Goal: Task Accomplishment & Management: Manage account settings

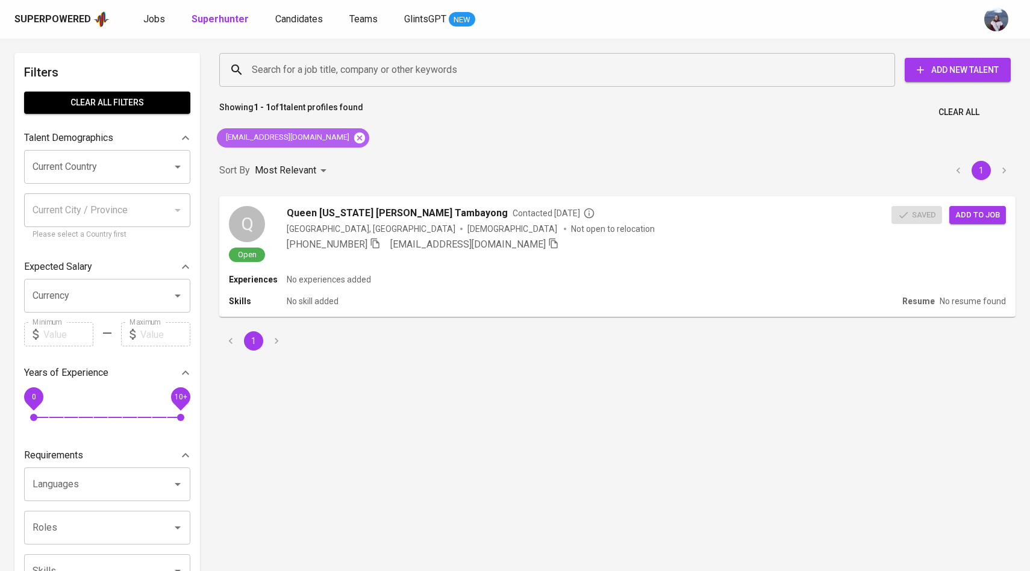
click at [359, 133] on icon at bounding box center [359, 137] width 11 height 11
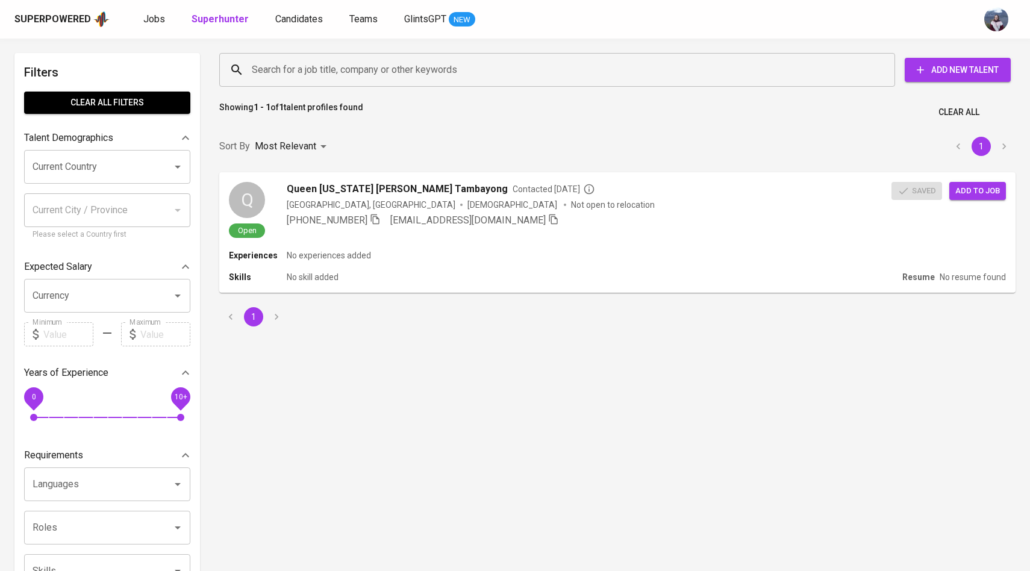
click at [332, 84] on div "Search for a job title, company or other keywords" at bounding box center [557, 70] width 676 height 34
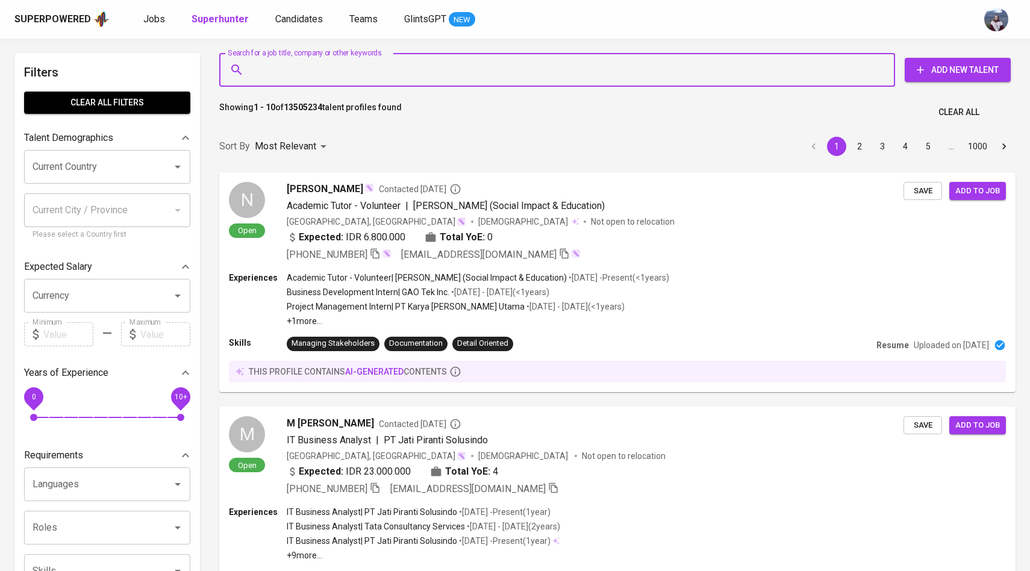
paste input "[EMAIL_ADDRESS][DOMAIN_NAME]"
type input "[EMAIL_ADDRESS][DOMAIN_NAME]"
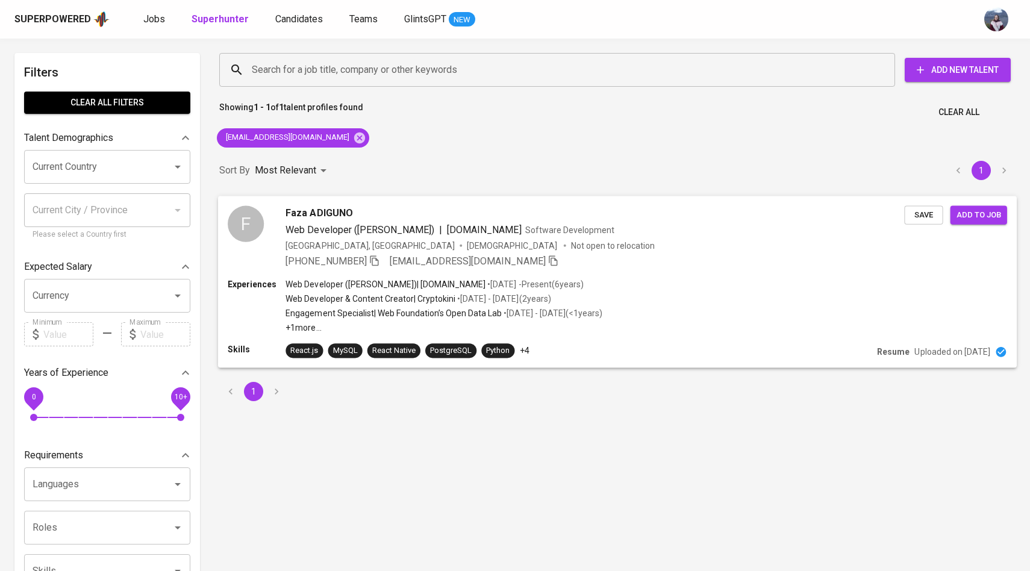
click at [244, 230] on div "F" at bounding box center [246, 223] width 36 height 36
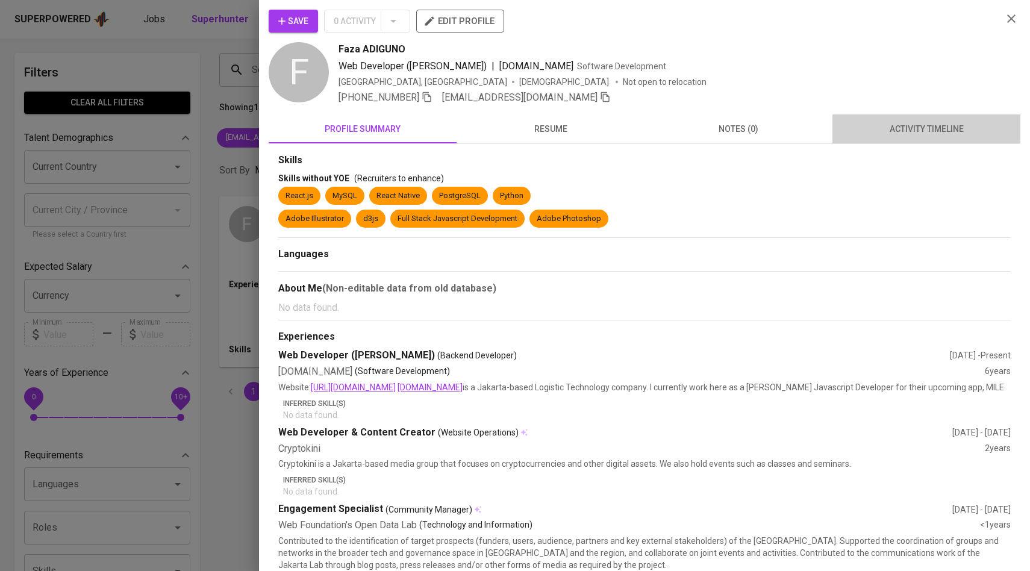
click at [914, 131] on span "activity timeline" at bounding box center [926, 129] width 173 height 15
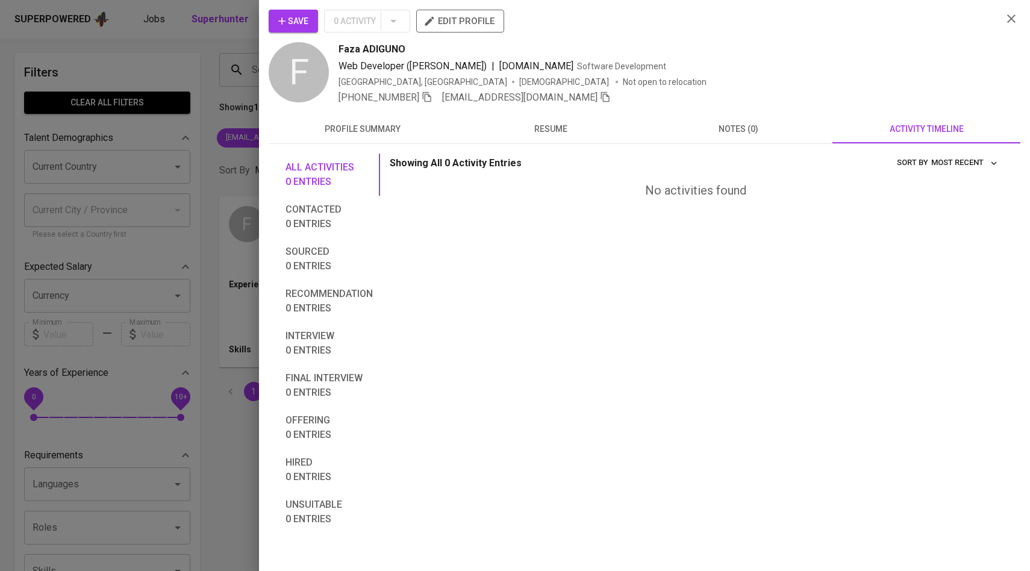
click at [316, 25] on button "Save" at bounding box center [293, 21] width 49 height 23
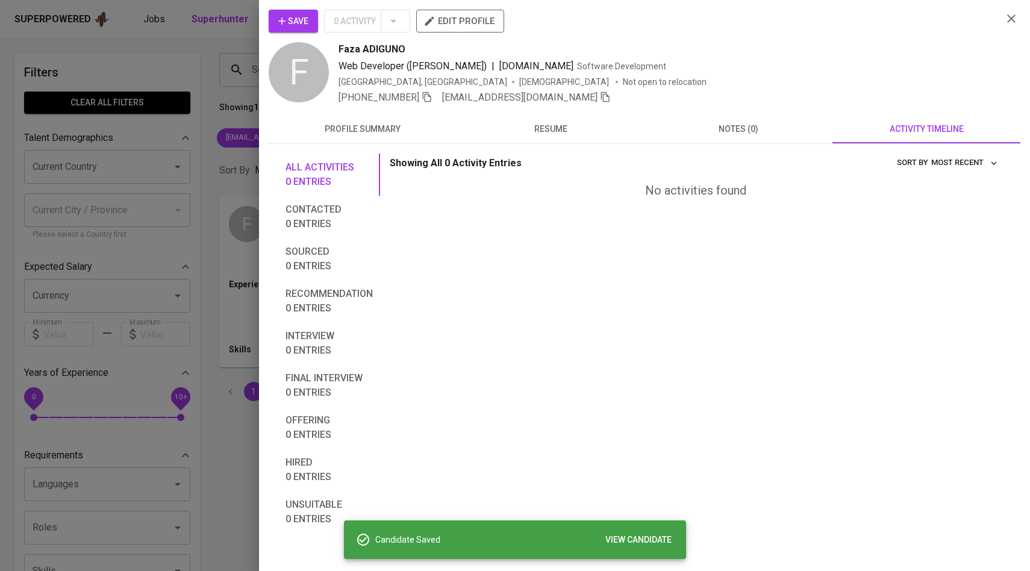
click at [223, 107] on div at bounding box center [515, 285] width 1030 height 571
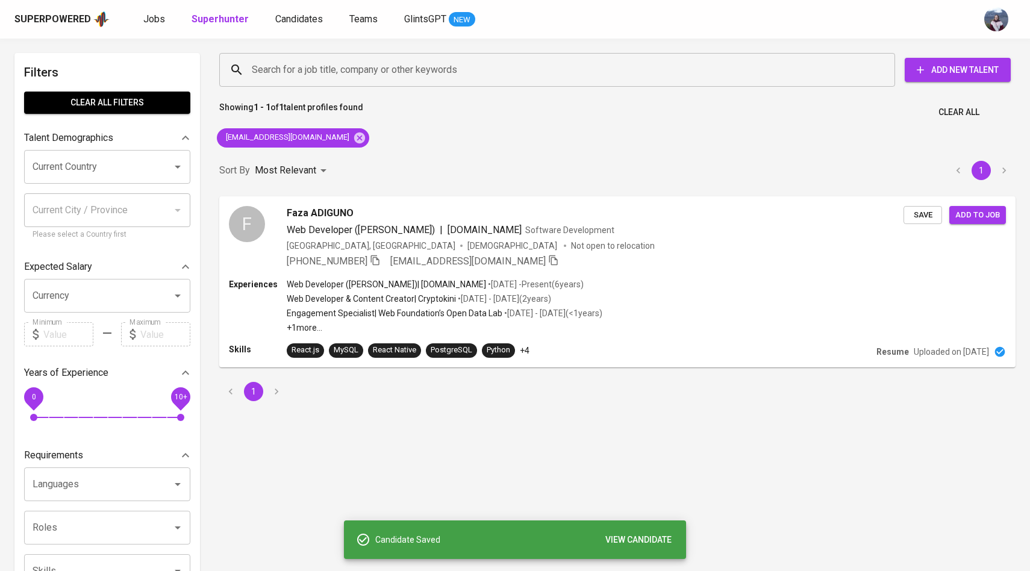
click at [299, 28] on div "Superpowered Jobs Superhunter Candidates Teams GlintsGPT NEW" at bounding box center [495, 19] width 963 height 18
click at [299, 25] on link "Candidates" at bounding box center [300, 19] width 50 height 15
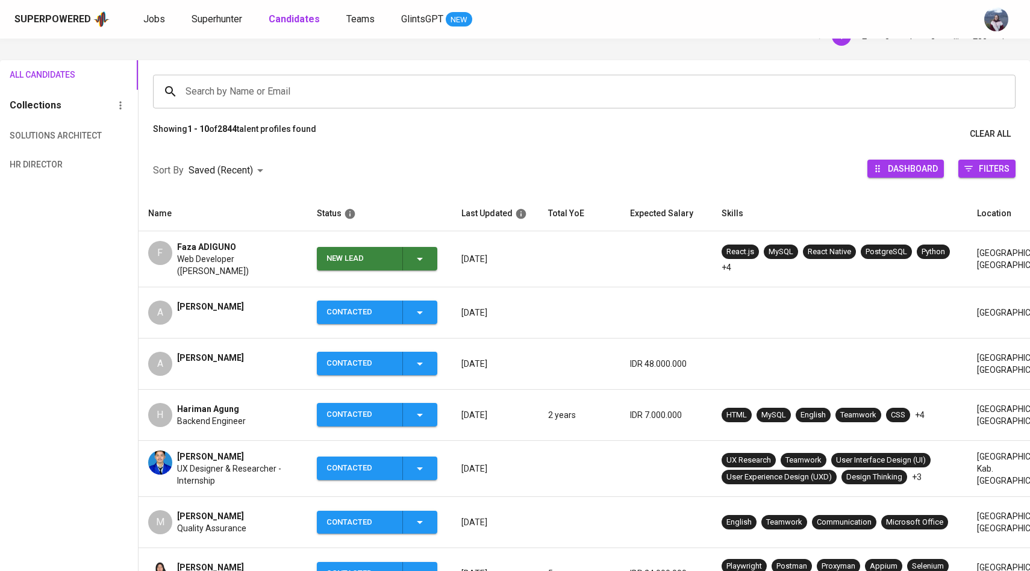
scroll to position [86, 0]
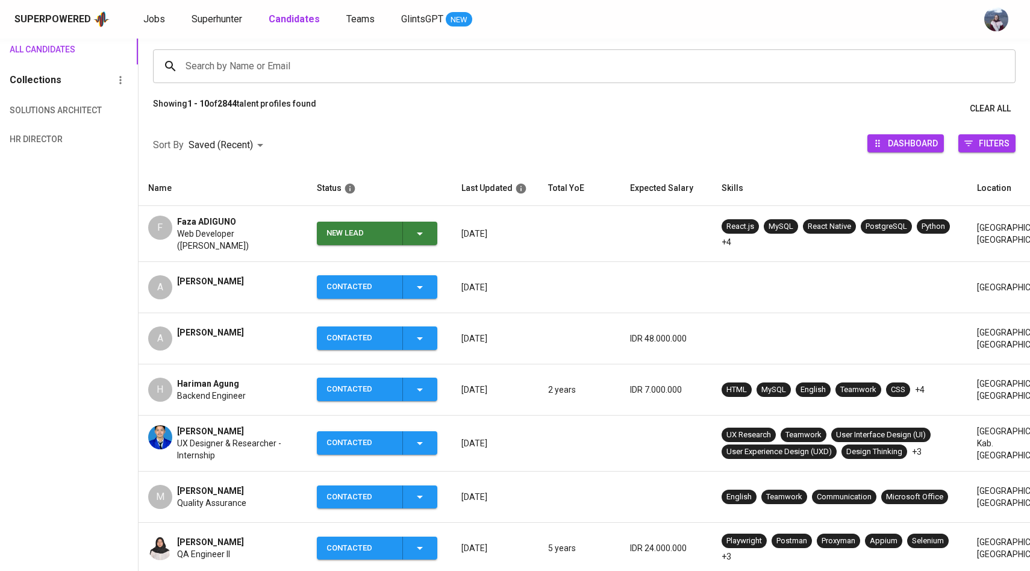
click at [422, 233] on icon "button" at bounding box center [420, 234] width 14 height 14
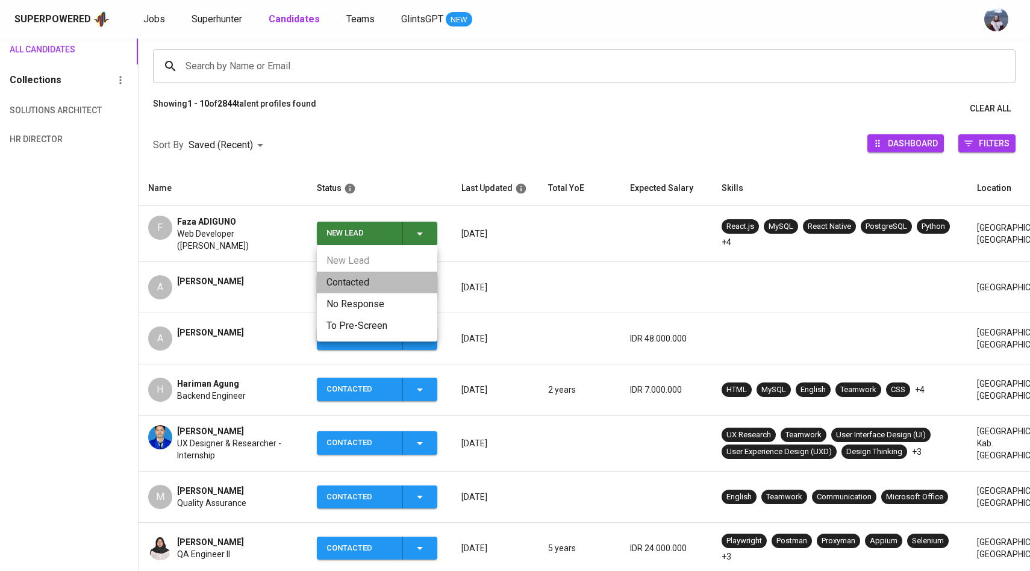
click at [364, 275] on li "Contacted" at bounding box center [377, 283] width 120 height 22
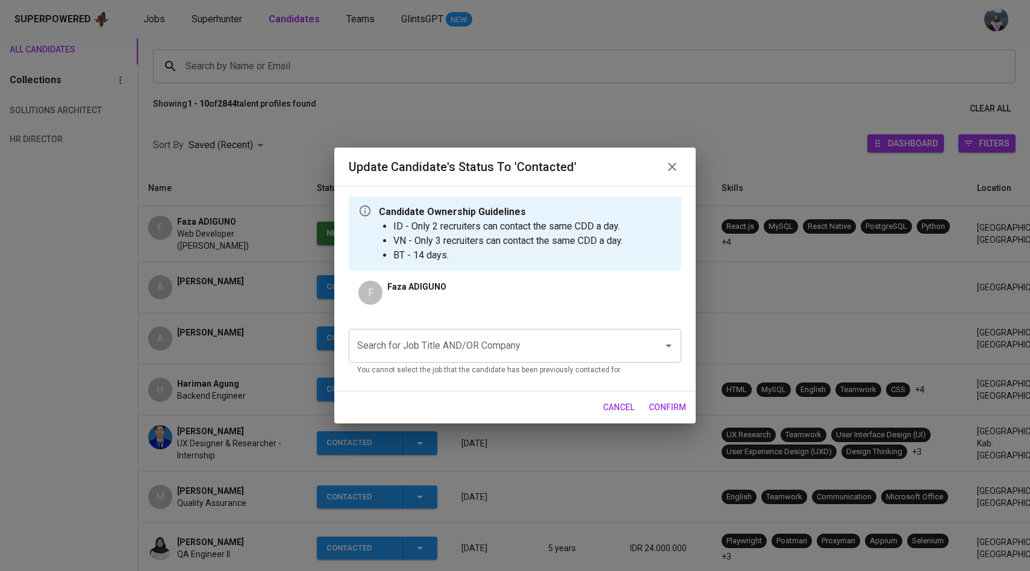
click at [415, 348] on input "Search for Job Title AND/OR Company" at bounding box center [498, 345] width 288 height 23
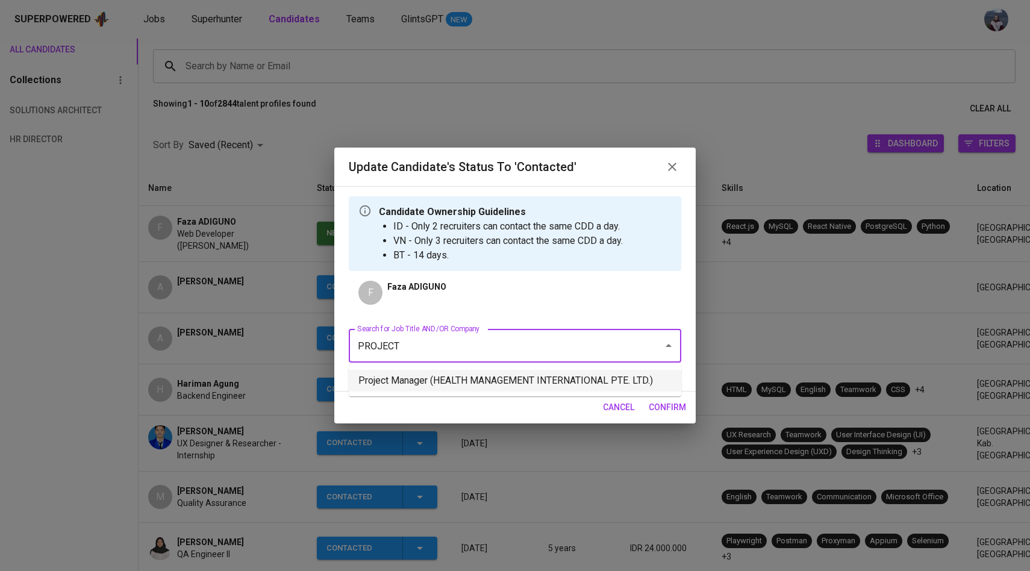
click at [421, 373] on li "Project Manager (HEALTH MANAGEMENT INTERNATIONAL PTE. LTD.)" at bounding box center [515, 381] width 333 height 22
type input "PROJECT"
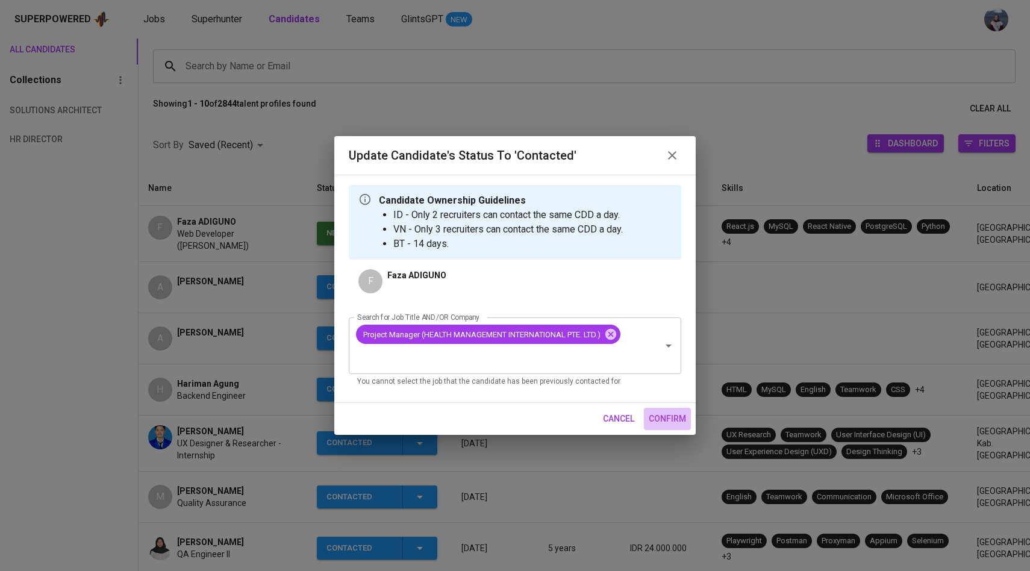
click at [665, 417] on span "confirm" at bounding box center [667, 418] width 37 height 15
